Goal: Find specific page/section: Find specific page/section

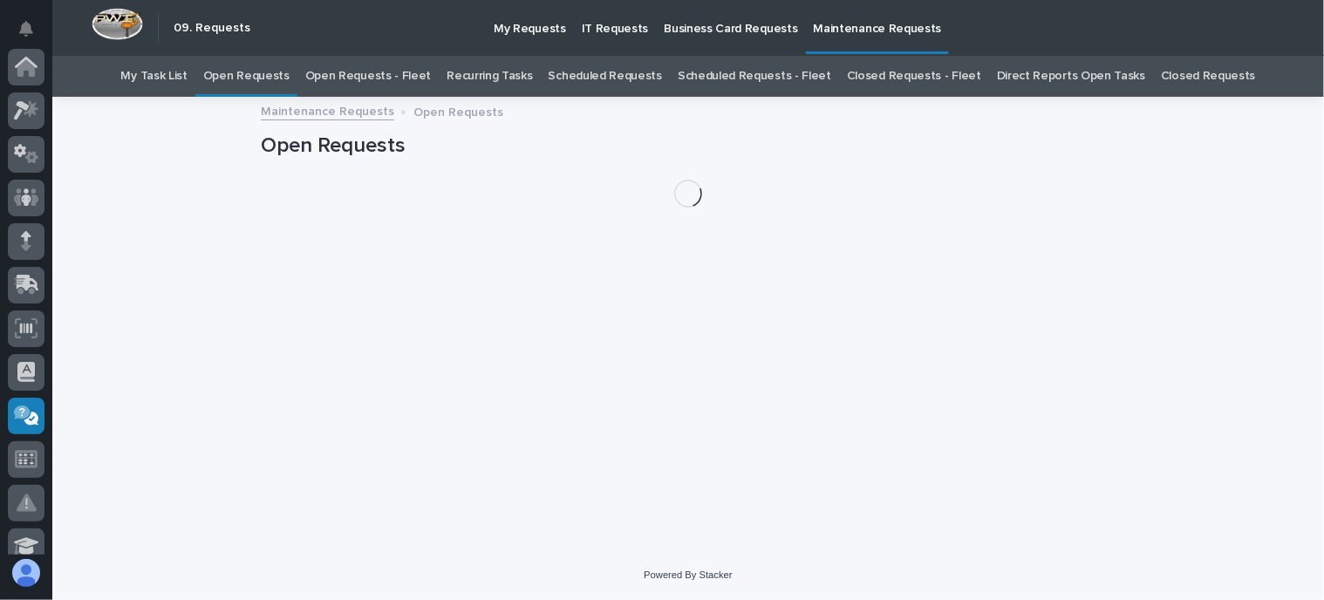
scroll to position [349, 0]
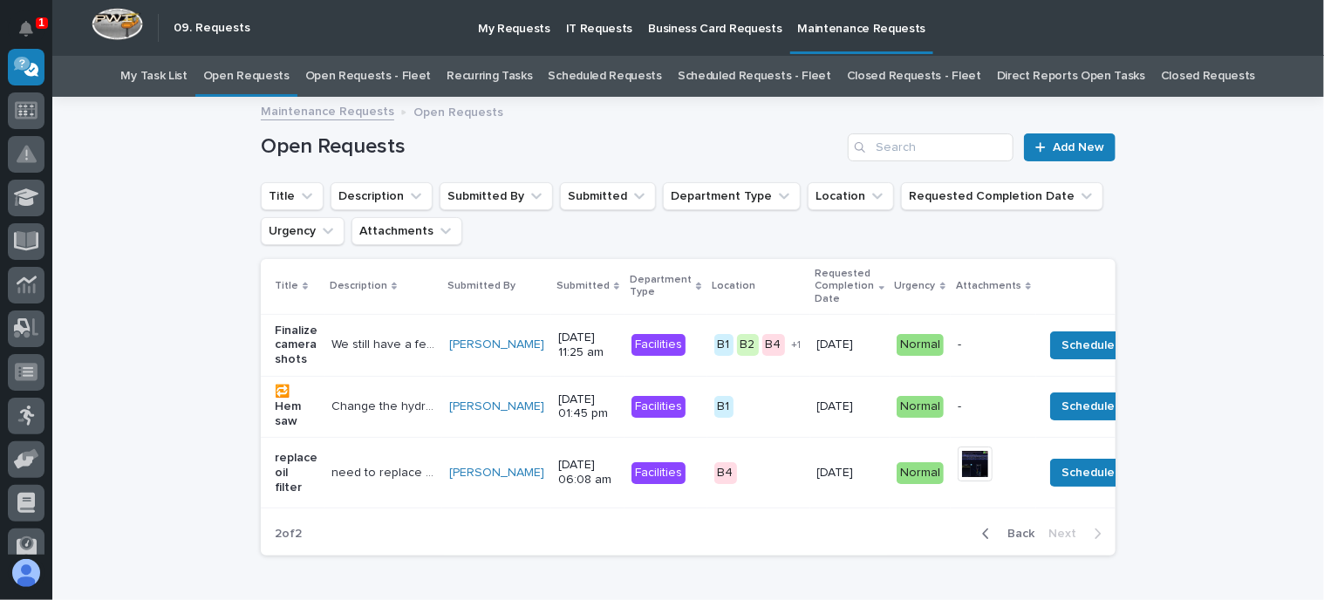
click at [859, 80] on link "Closed Requests - Fleet" at bounding box center [914, 76] width 134 height 41
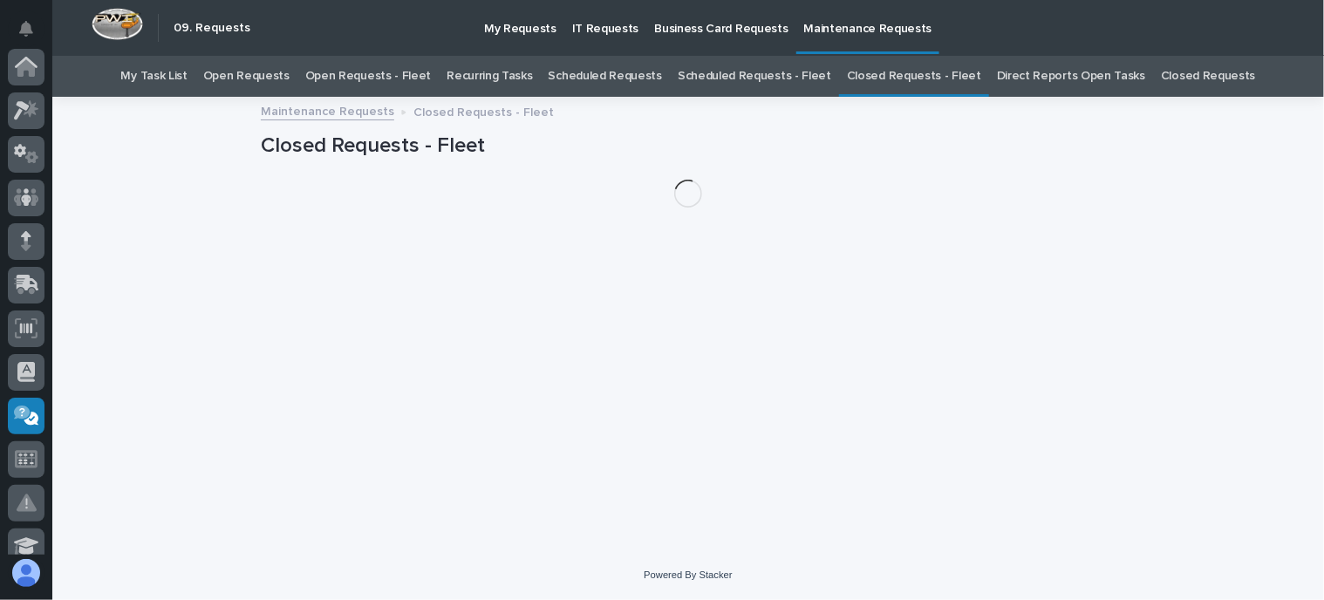
scroll to position [349, 0]
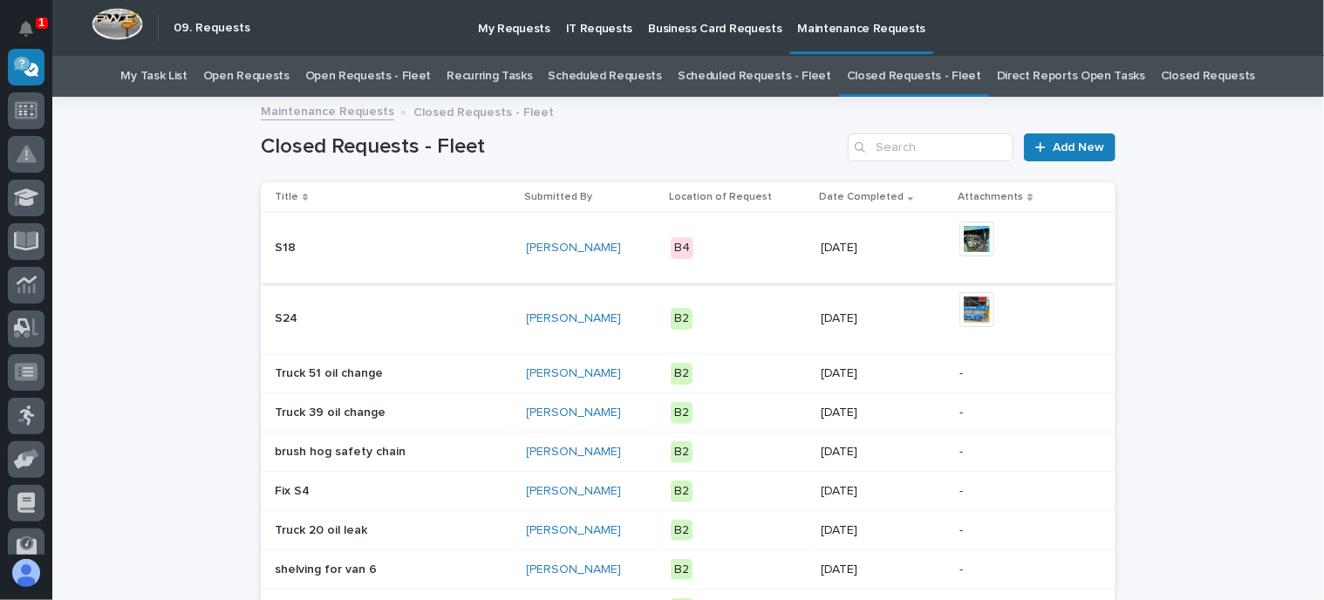
click at [975, 240] on img at bounding box center [977, 239] width 35 height 35
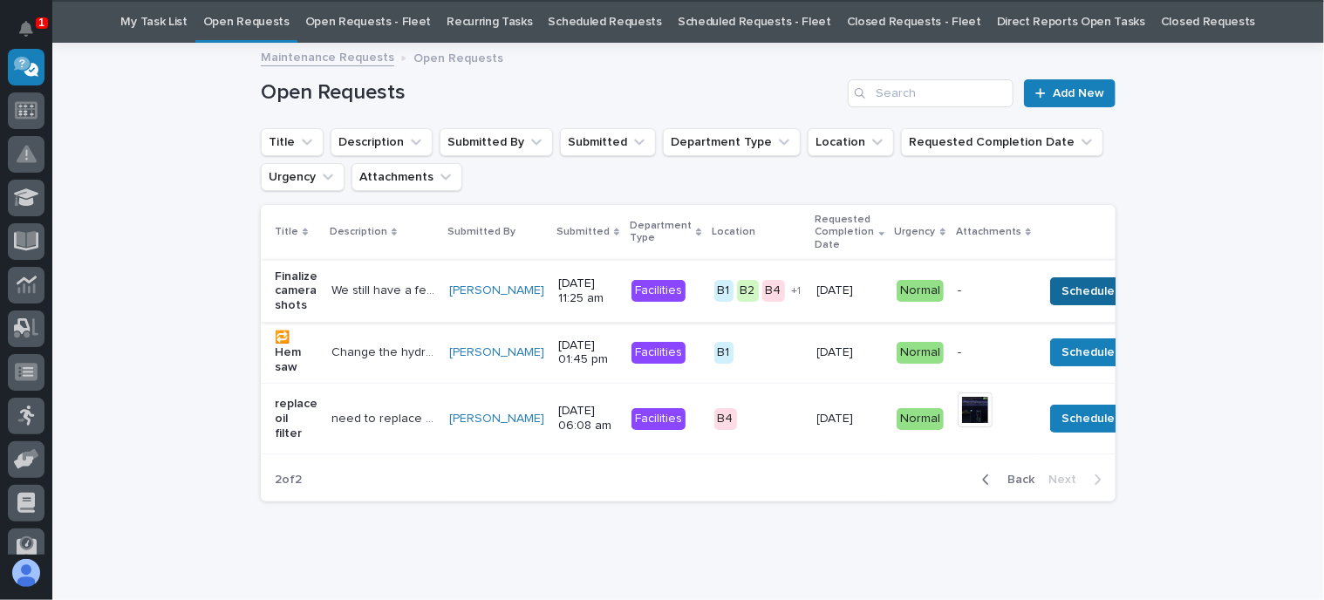
scroll to position [56, 0]
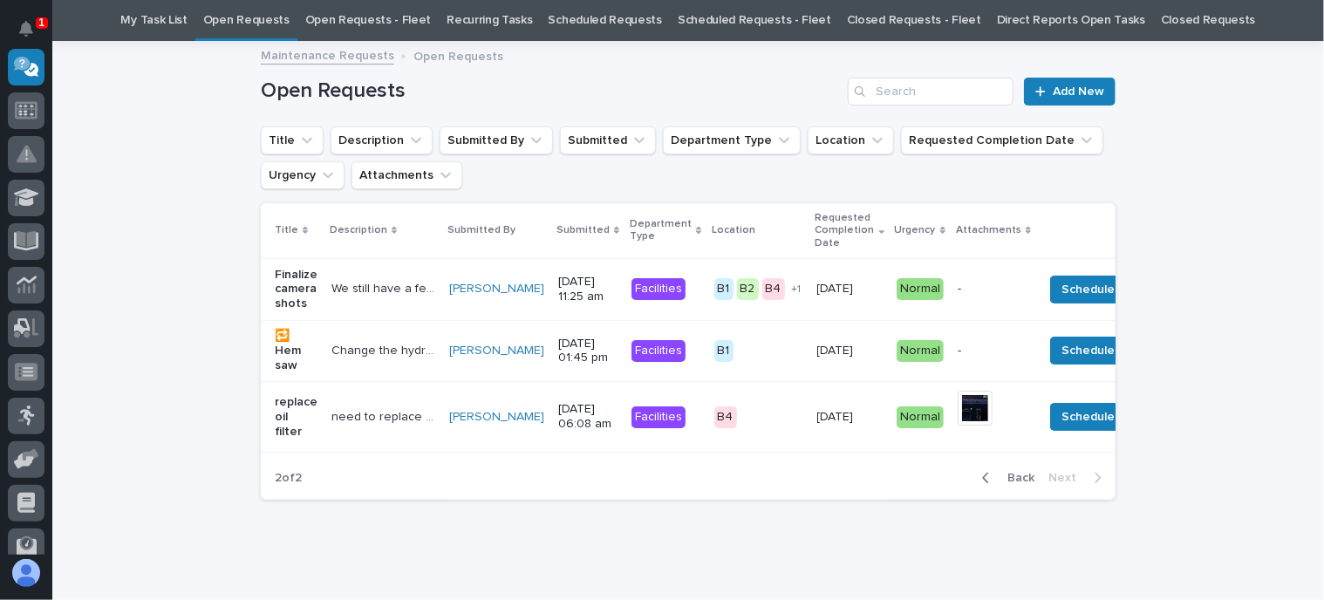
click at [345, 17] on link "Open Requests - Fleet" at bounding box center [368, 20] width 127 height 41
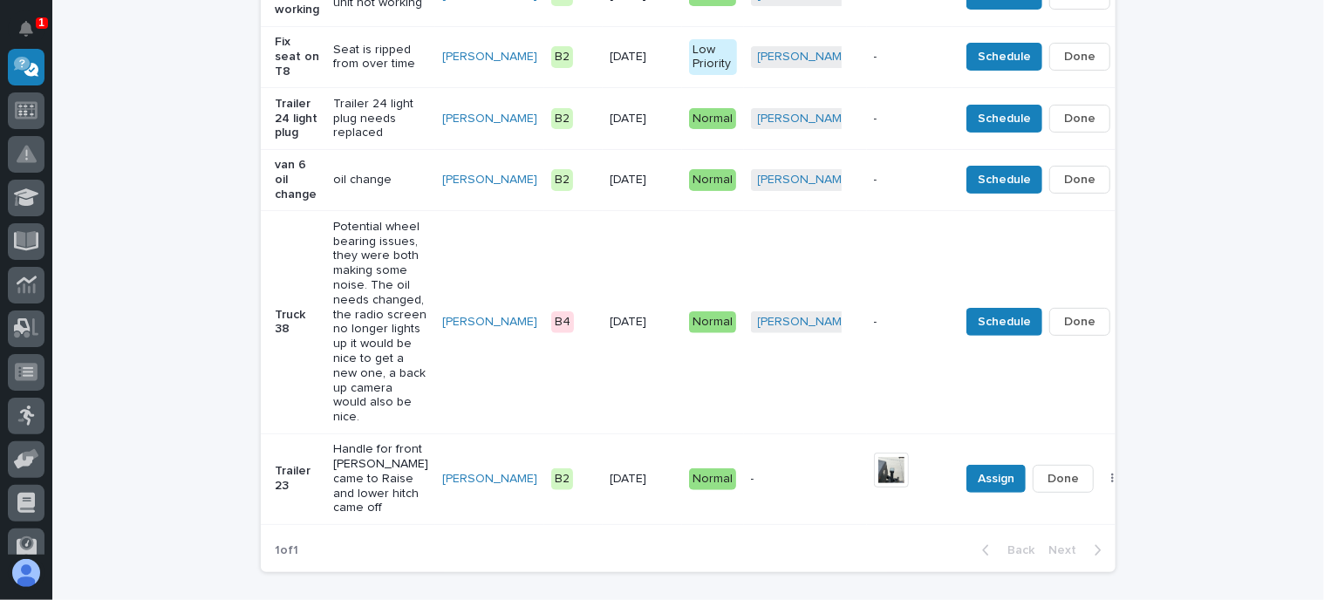
scroll to position [523, 0]
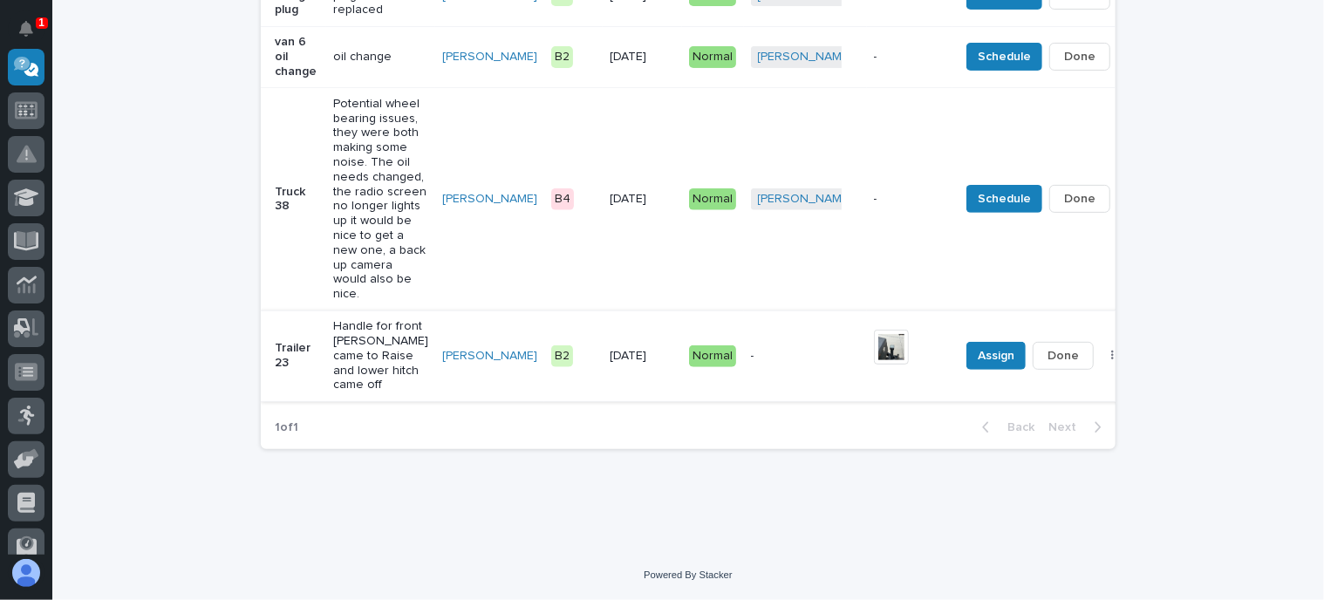
click at [874, 365] on img at bounding box center [891, 347] width 35 height 35
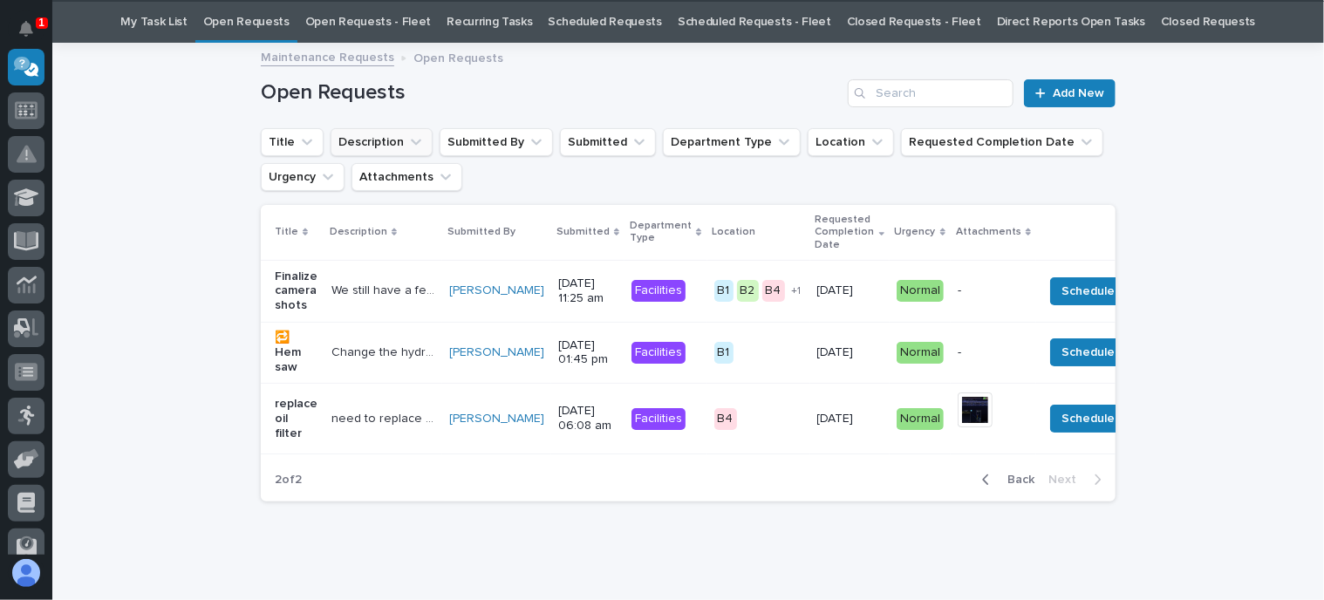
scroll to position [56, 0]
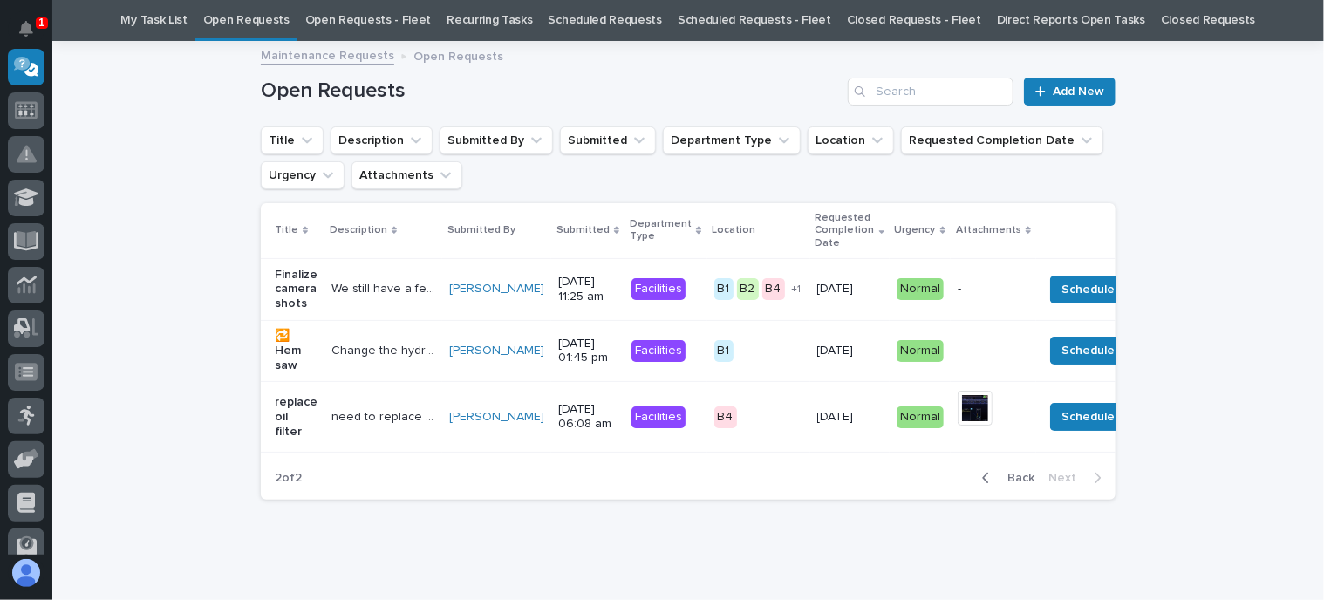
click at [266, 20] on link "Open Requests" at bounding box center [246, 20] width 86 height 41
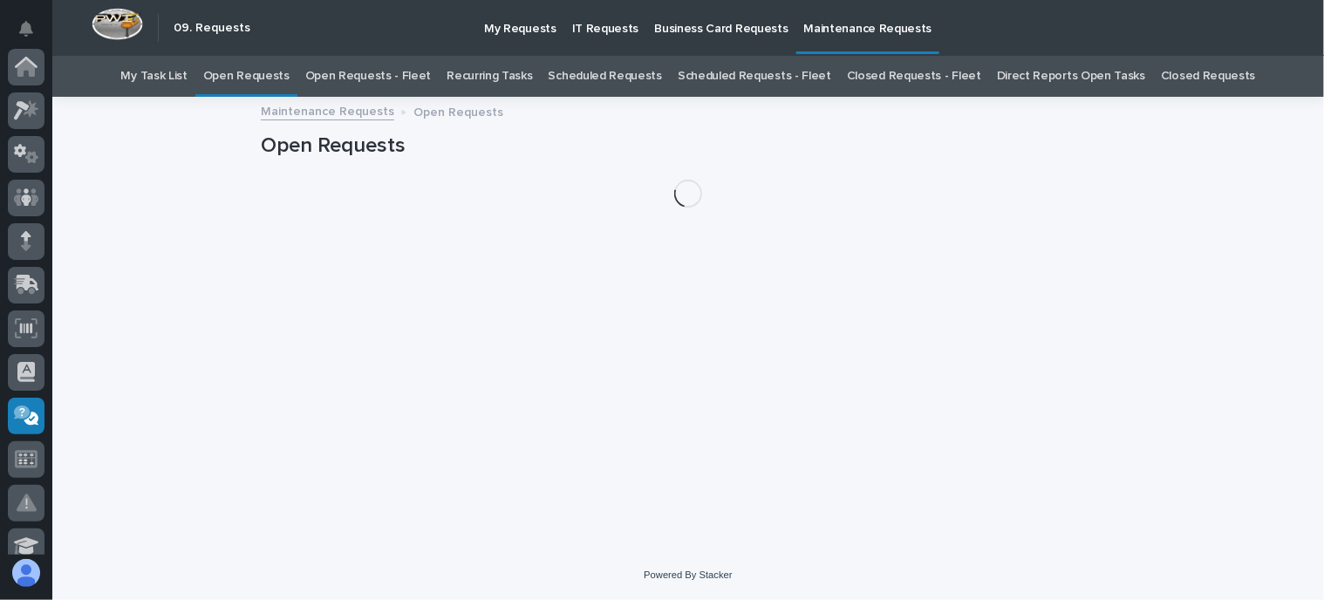
scroll to position [349, 0]
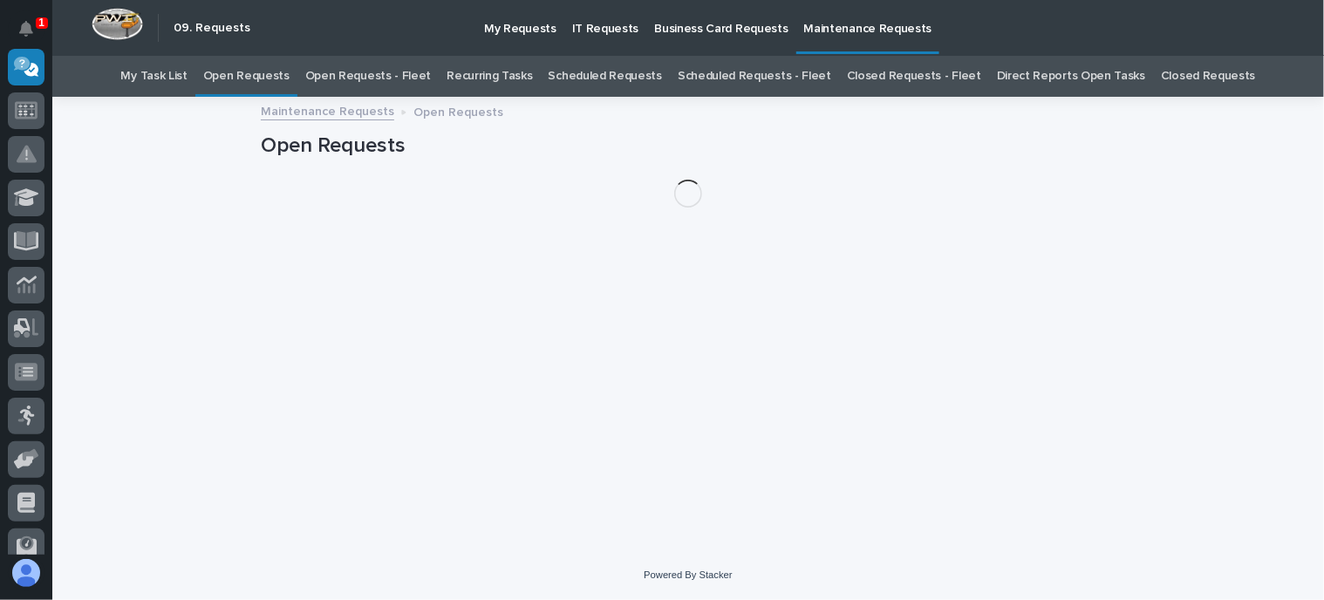
click at [417, 73] on link "Open Requests - Fleet" at bounding box center [368, 76] width 127 height 41
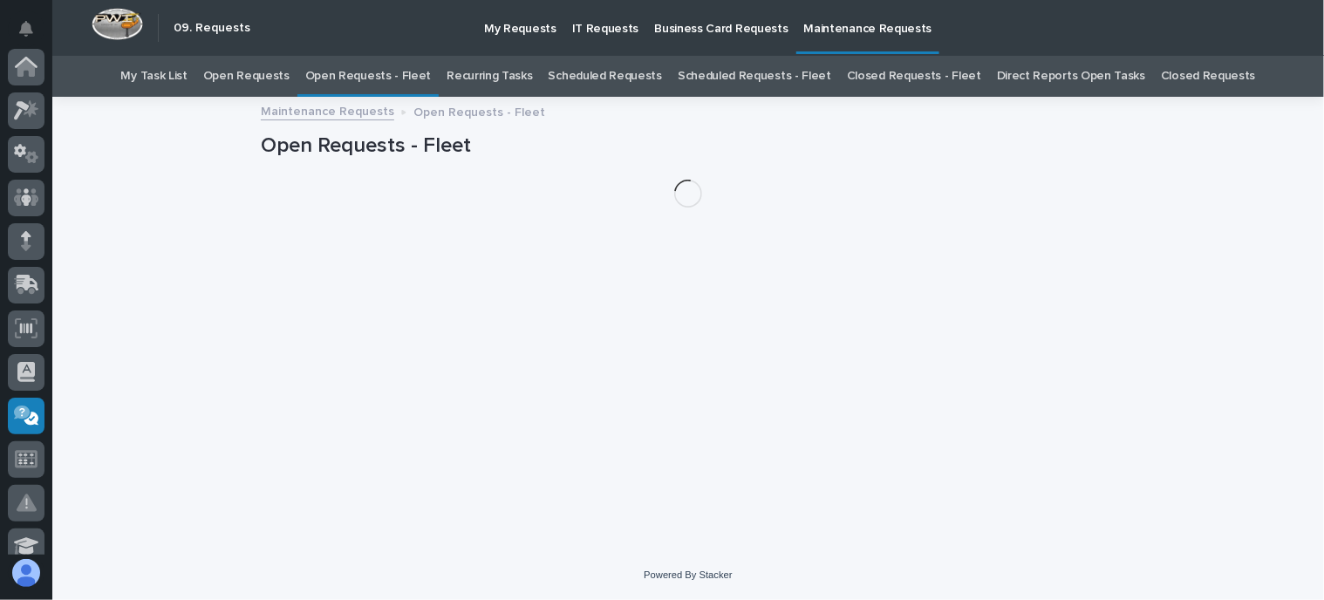
scroll to position [349, 0]
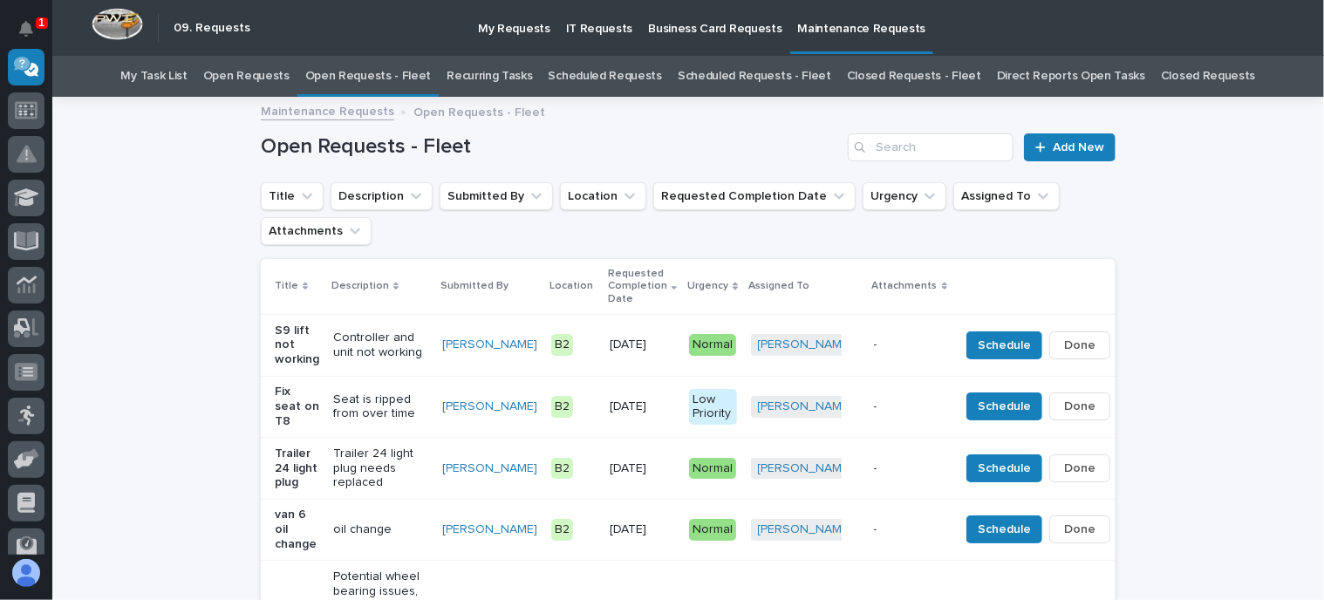
click at [394, 67] on link "Open Requests - Fleet" at bounding box center [368, 76] width 127 height 41
